Goal: Information Seeking & Learning: Learn about a topic

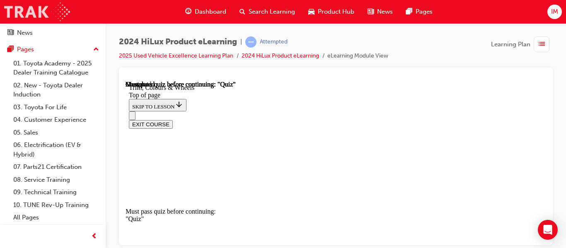
scroll to position [190, 0]
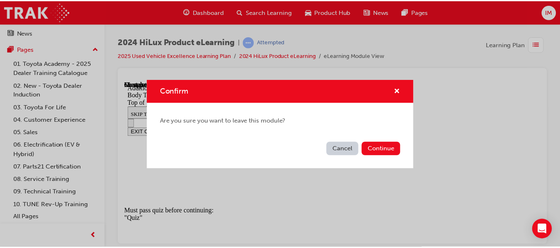
scroll to position [53, 0]
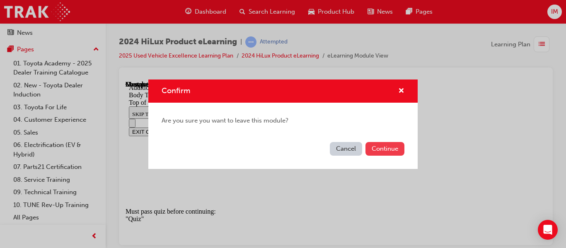
click at [393, 147] on button "Continue" at bounding box center [385, 149] width 39 height 14
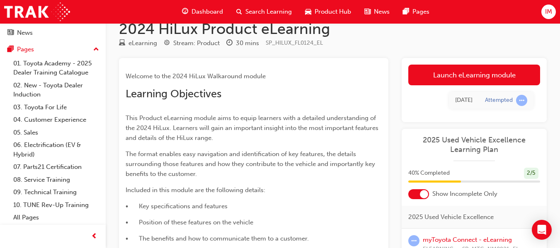
scroll to position [17, 0]
click at [423, 55] on div "2024 HiLux Product eLearning eLearning Stream: Product 30 mins SP_HILUX_FL0124_…" at bounding box center [333, 208] width 455 height 379
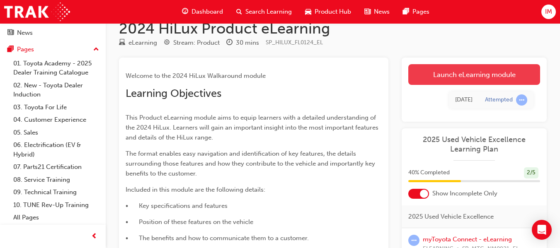
click at [458, 73] on link "Launch eLearning module" at bounding box center [474, 74] width 132 height 21
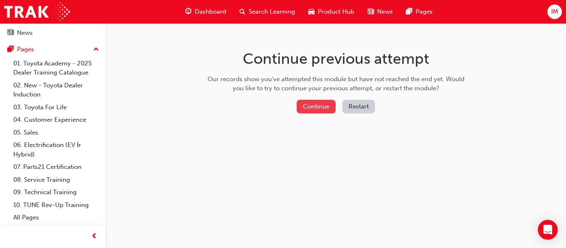
click at [321, 100] on button "Continue" at bounding box center [316, 107] width 39 height 14
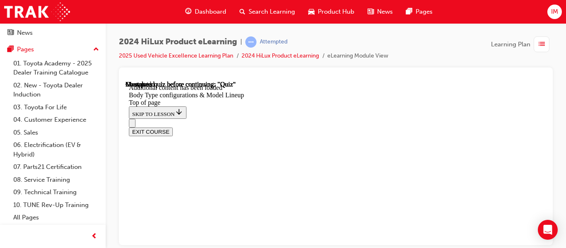
scroll to position [352, 0]
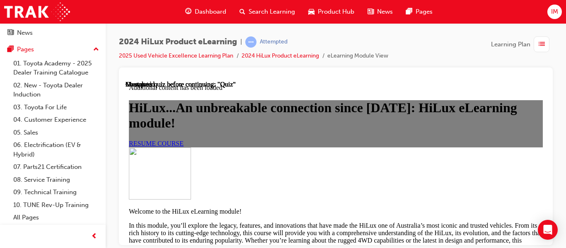
scroll to position [743, 0]
click at [66, 74] on link "01. Toyota Academy - 2025 Dealer Training Catalogue" at bounding box center [56, 68] width 92 height 22
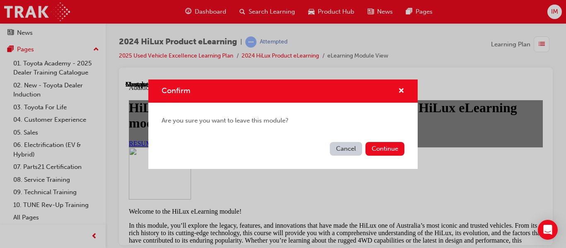
click at [353, 145] on button "Cancel" at bounding box center [346, 149] width 32 height 14
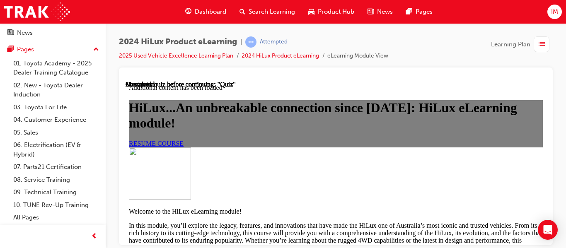
scroll to position [579, 0]
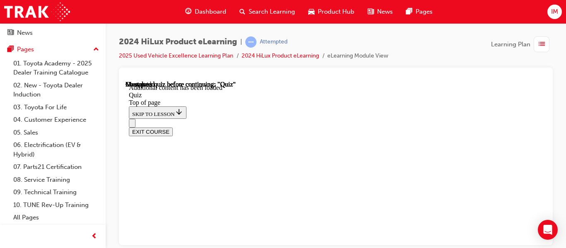
scroll to position [216, 0]
click at [318, 119] on div "EXIT COURSE" at bounding box center [333, 127] width 408 height 17
click at [316, 119] on div "EXIT COURSE" at bounding box center [333, 127] width 408 height 17
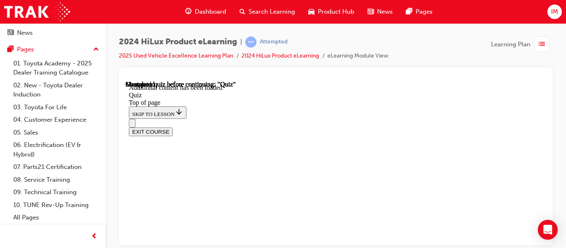
click at [320, 119] on div "EXIT COURSE" at bounding box center [333, 127] width 408 height 17
drag, startPoint x: 320, startPoint y: 94, endPoint x: 324, endPoint y: 128, distance: 34.3
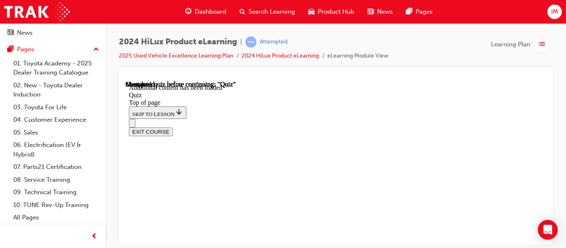
scroll to position [222, 0]
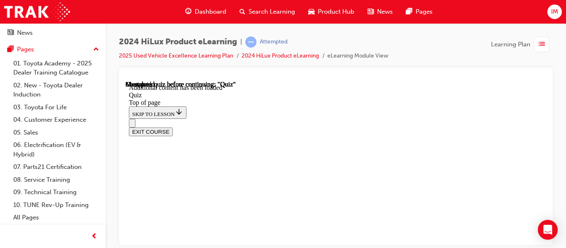
scroll to position [223, 0]
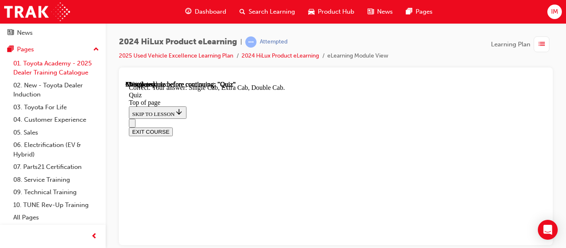
click at [67, 68] on link "01. Toyota Academy - 2025 Dealer Training Catalogue" at bounding box center [56, 68] width 92 height 22
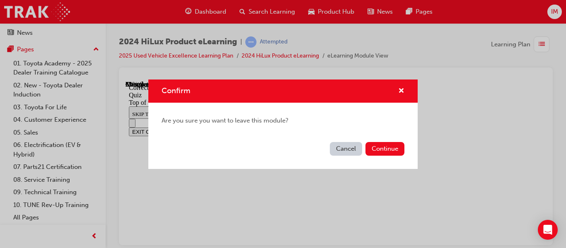
click at [406, 84] on div "Confirm" at bounding box center [283, 92] width 270 height 24
click at [403, 88] on span "cross-icon" at bounding box center [402, 91] width 6 height 7
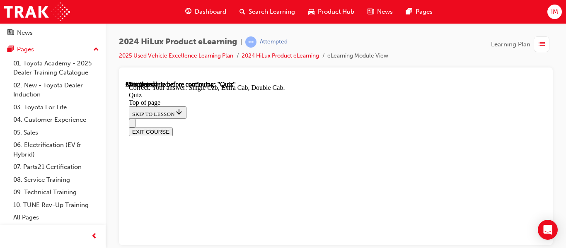
scroll to position [111, 0]
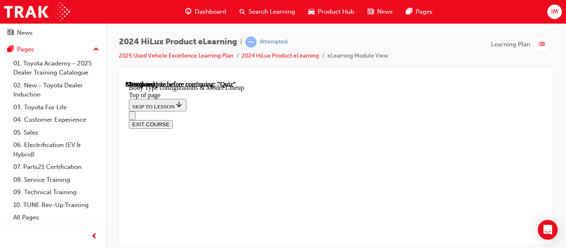
scroll to position [261, 0]
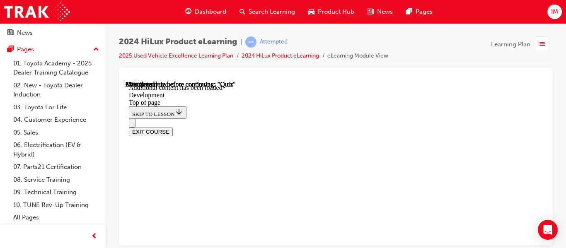
scroll to position [206, 0]
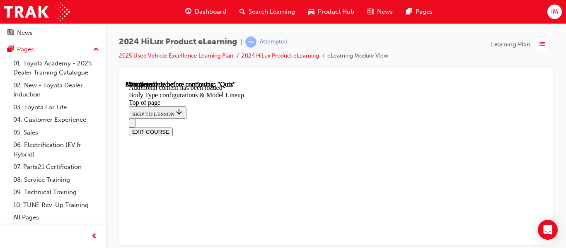
scroll to position [187, 0]
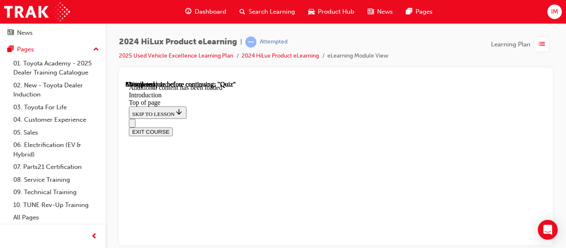
scroll to position [1065, 0]
drag, startPoint x: 379, startPoint y: 226, endPoint x: 306, endPoint y: 210, distance: 75.3
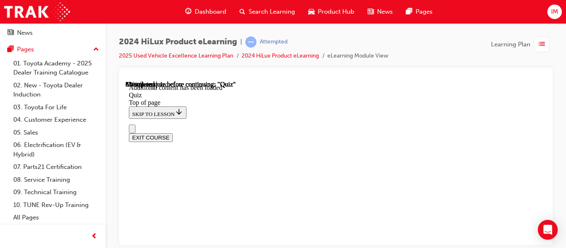
copy p "What Deck variants is the HiLux available in? Choose all that apply"
drag, startPoint x: 308, startPoint y: 211, endPoint x: 371, endPoint y: 228, distance: 64.7
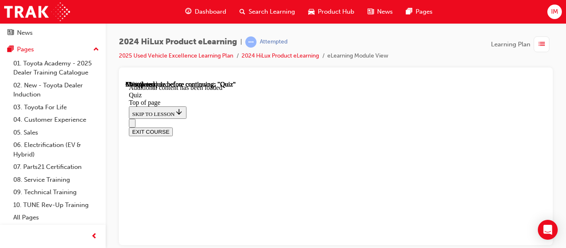
copy div "What Deck variants is the HiLux available in? Choose all that apply. H-deck B-d…"
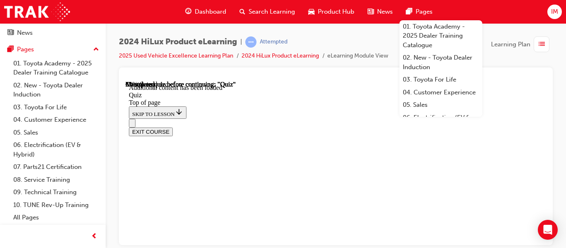
scroll to position [173, 0]
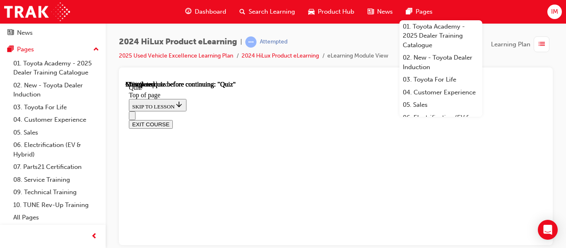
scroll to position [85, 0]
drag, startPoint x: 313, startPoint y: 143, endPoint x: 391, endPoint y: 184, distance: 88.1
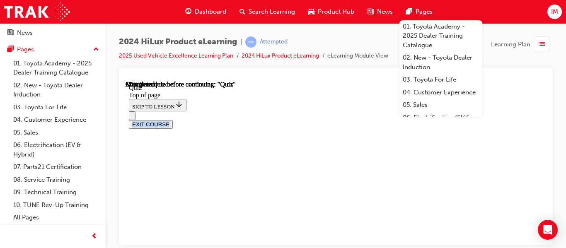
scroll to position [258, 0]
drag, startPoint x: 310, startPoint y: 143, endPoint x: 429, endPoint y: 207, distance: 134.5
copy div "What contributions did Toyota Australia's local Engineering and Design teams ma…"
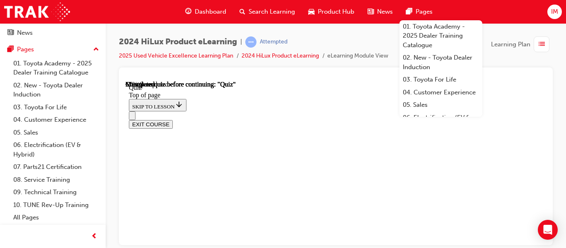
scroll to position [194, 0]
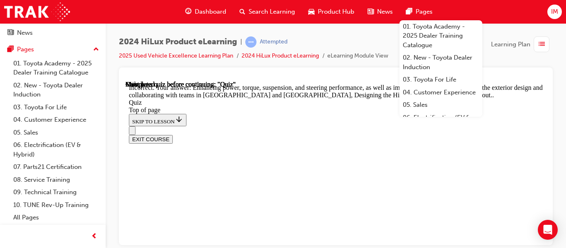
scroll to position [385, 0]
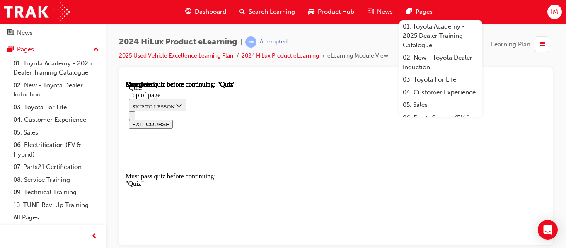
drag, startPoint x: 205, startPoint y: 187, endPoint x: 261, endPoint y: 127, distance: 82.7
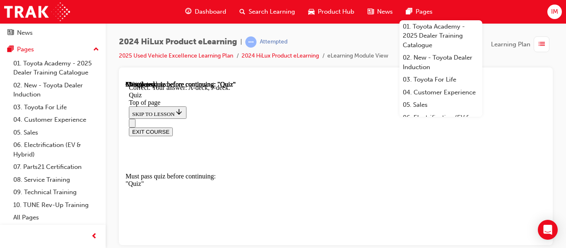
scroll to position [297, 0]
drag, startPoint x: 381, startPoint y: 171, endPoint x: 387, endPoint y: 214, distance: 43.2
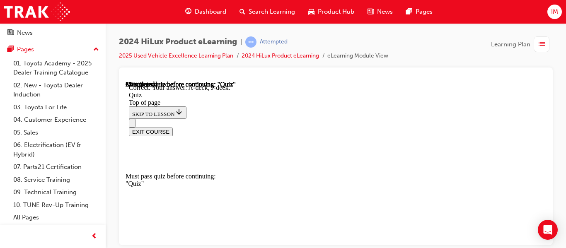
scroll to position [173, 0]
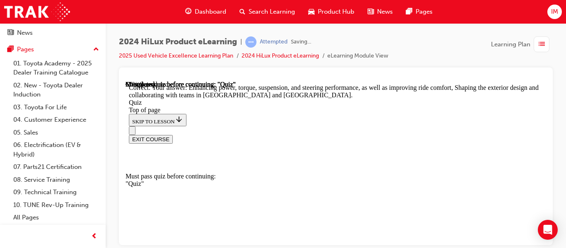
scroll to position [385, 0]
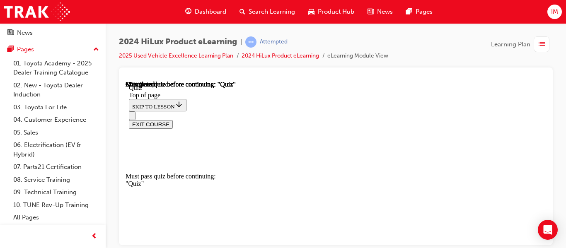
scroll to position [273, 0]
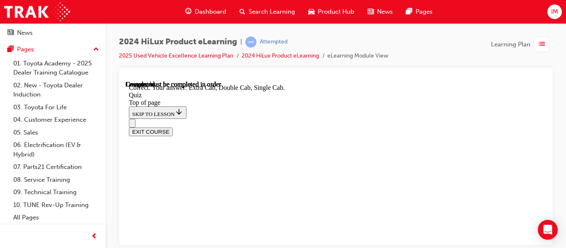
scroll to position [358, 0]
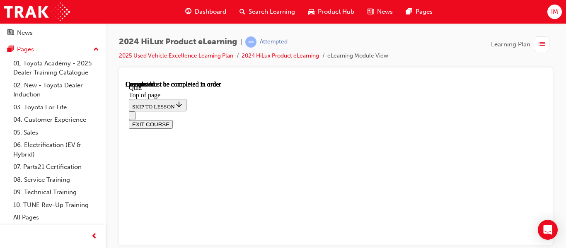
scroll to position [286, 0]
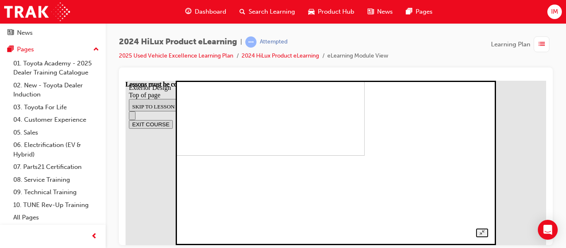
click at [365, 156] on img at bounding box center [218, 73] width 293 height 165
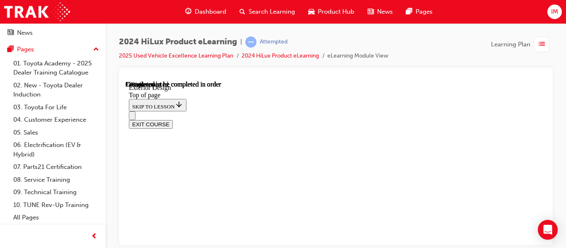
click at [286, 111] on div "EXIT COURSE" at bounding box center [333, 119] width 408 height 17
